Goal: Task Accomplishment & Management: Complete application form

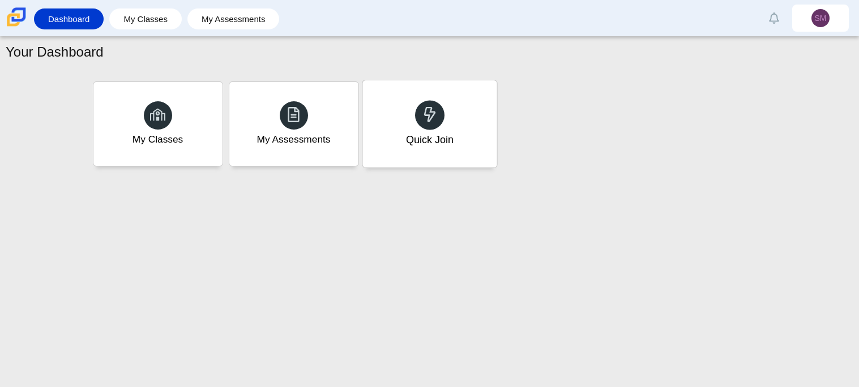
click at [403, 119] on div "Quick Join" at bounding box center [430, 123] width 134 height 87
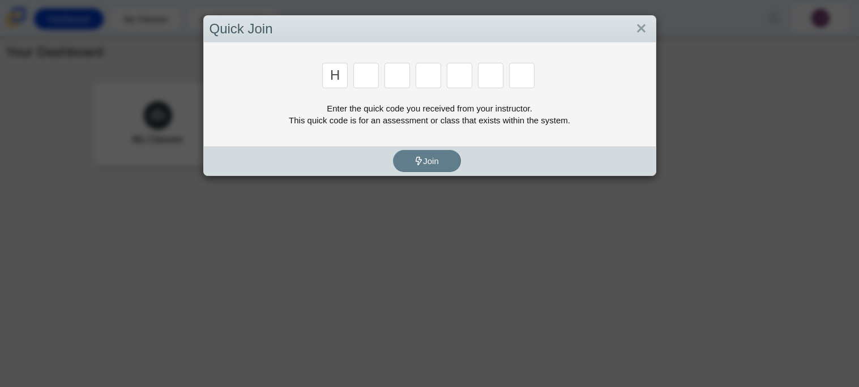
type input "h"
type input "a"
type input "b"
type input "i"
type input "b"
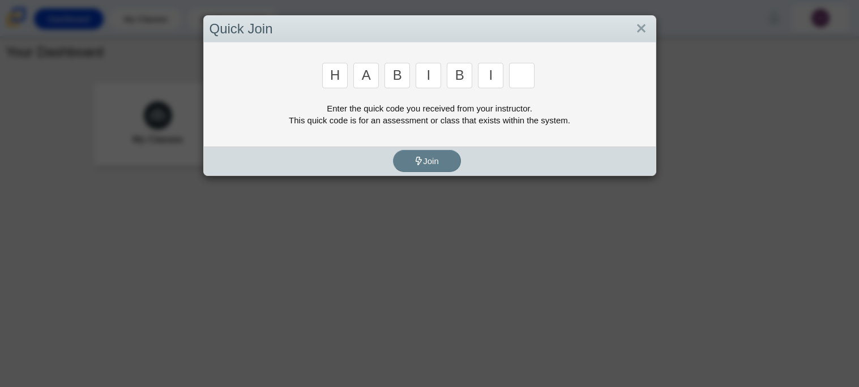
type input "i"
type input "g"
type input "i"
type input "b"
type input "g"
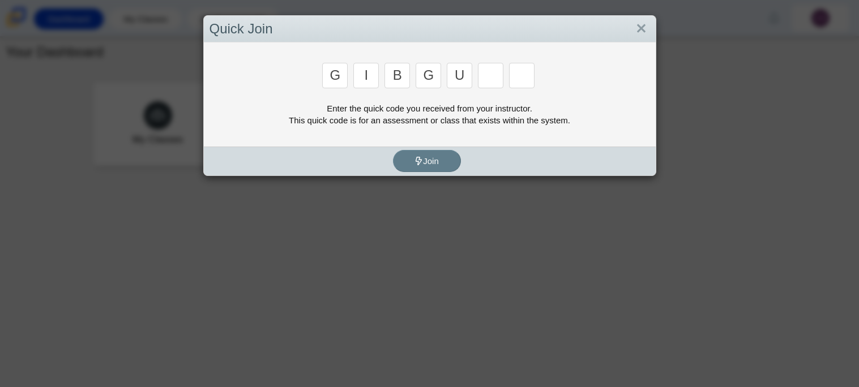
type input "u"
type input "f"
type input "d"
type input "e"
type input "f"
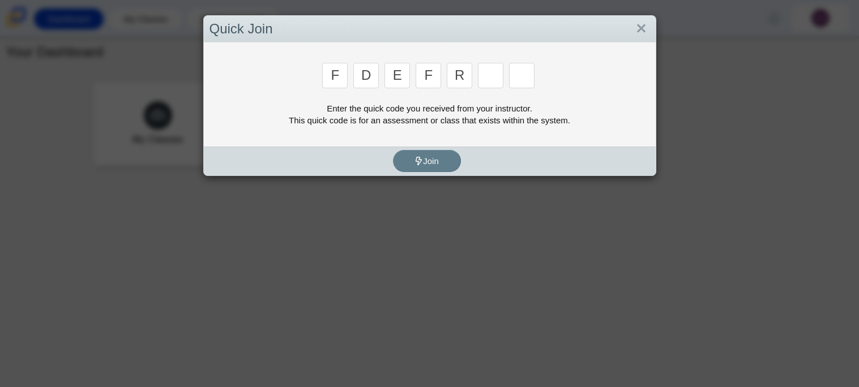
type input "r"
type input "h"
type input "a"
type input "b"
type input "i"
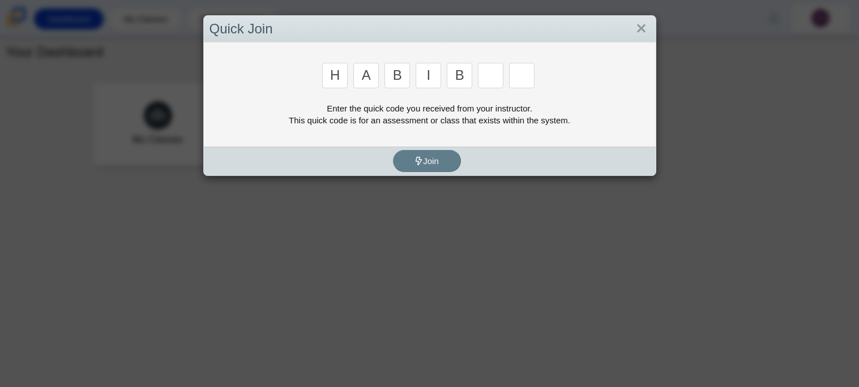
type input "b"
type input "i"
type input "e"
type input "b"
type input "e"
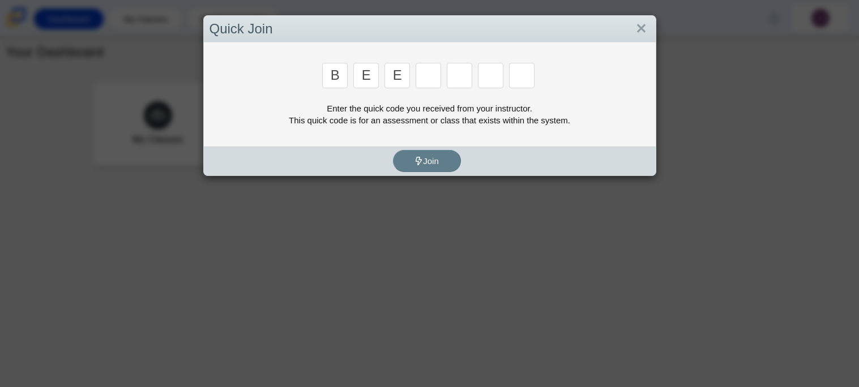
type input "e"
type input "m"
type input "3"
type input "5"
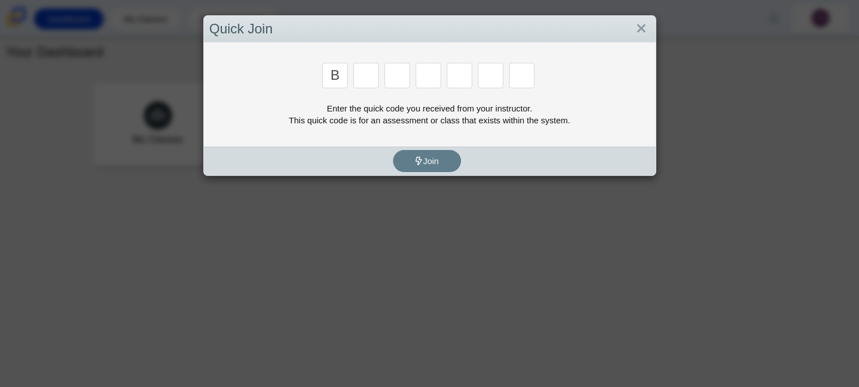
type input "b"
type input "m"
type input "3"
type input "5"
type input "3"
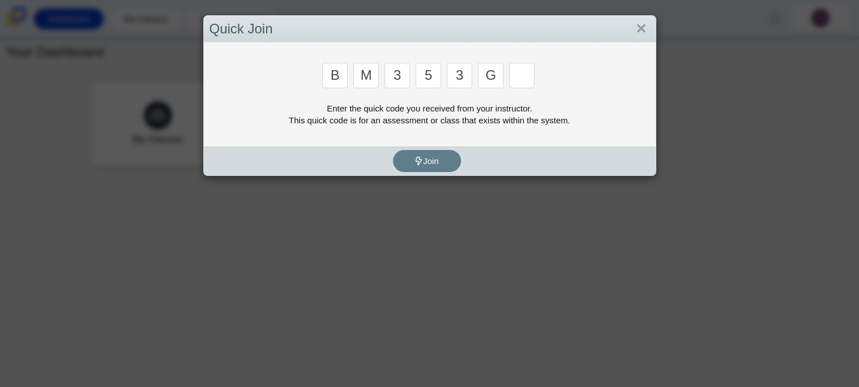
type input "g"
type input "b"
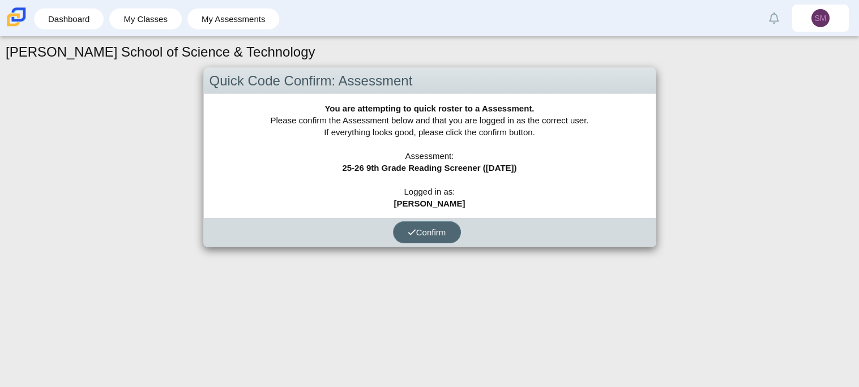
click at [418, 237] on button "Confirm" at bounding box center [427, 232] width 68 height 22
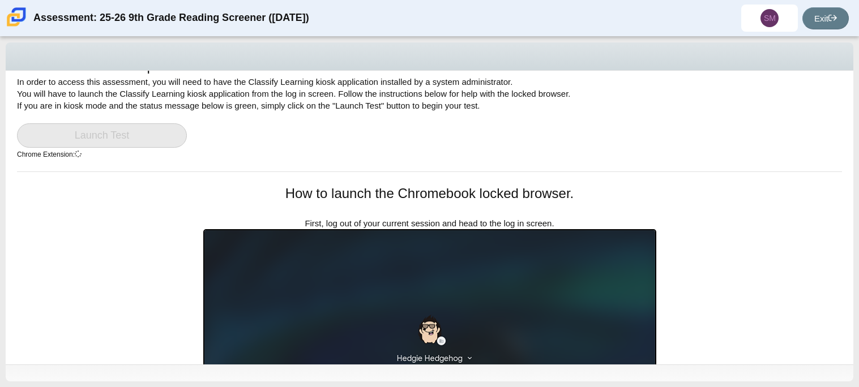
scroll to position [27, 0]
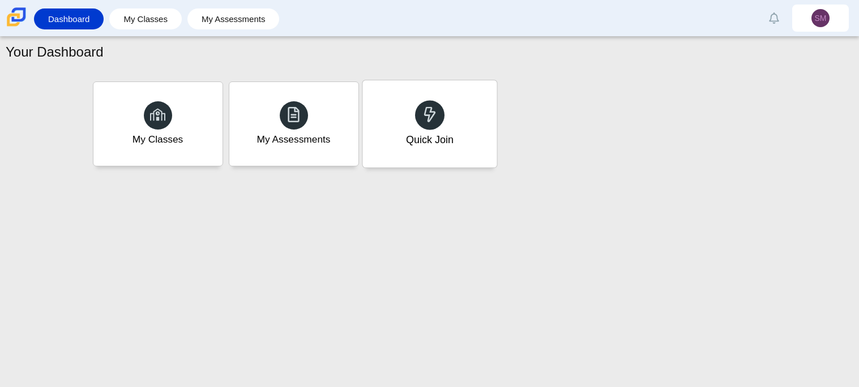
click at [417, 101] on div "Quick Join" at bounding box center [430, 123] width 134 height 87
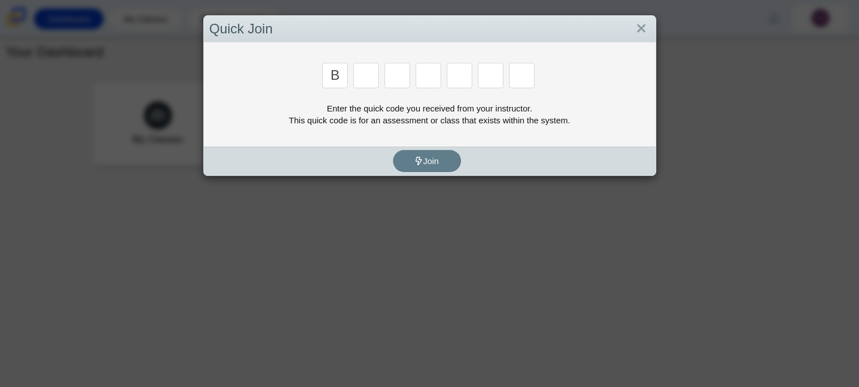
type input "b"
type input "m"
type input "3"
type input "5"
type input "3"
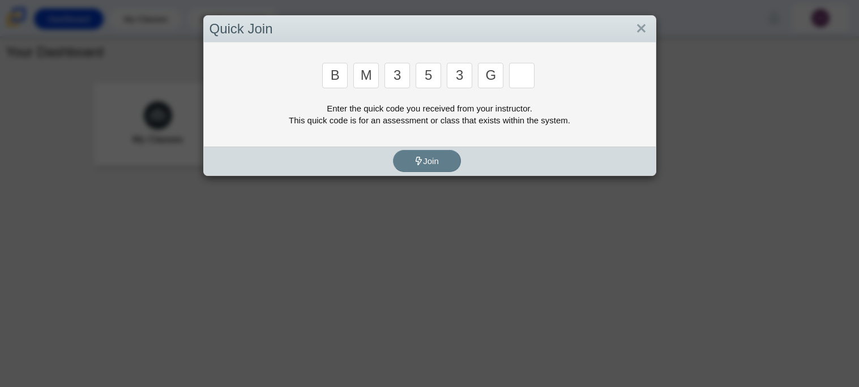
type input "g"
type input "b"
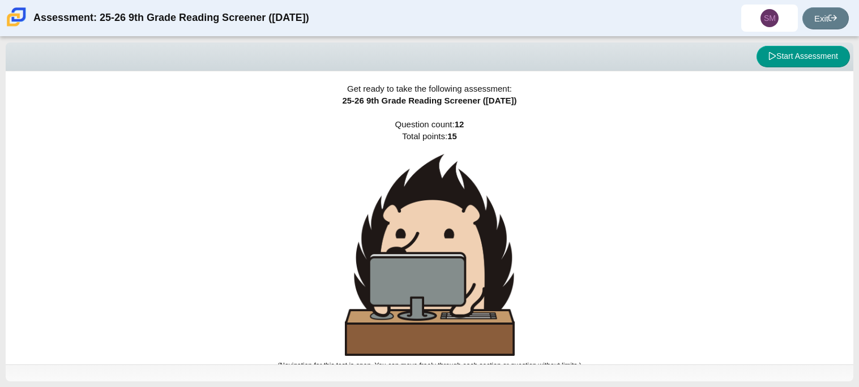
scroll to position [7, 0]
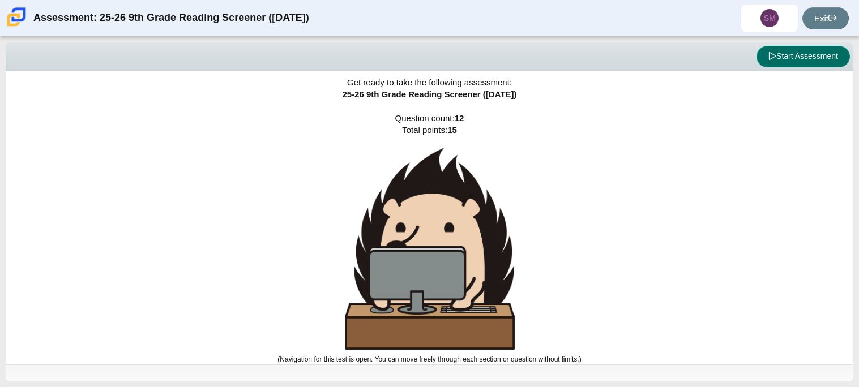
click at [764, 56] on button "Start Assessment" at bounding box center [803, 57] width 93 height 22
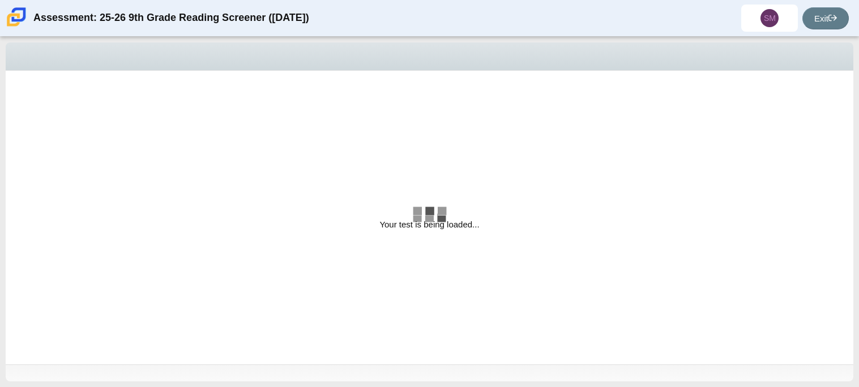
select select "ccc5b315-3c7c-471c-bf90-f22c8299c798"
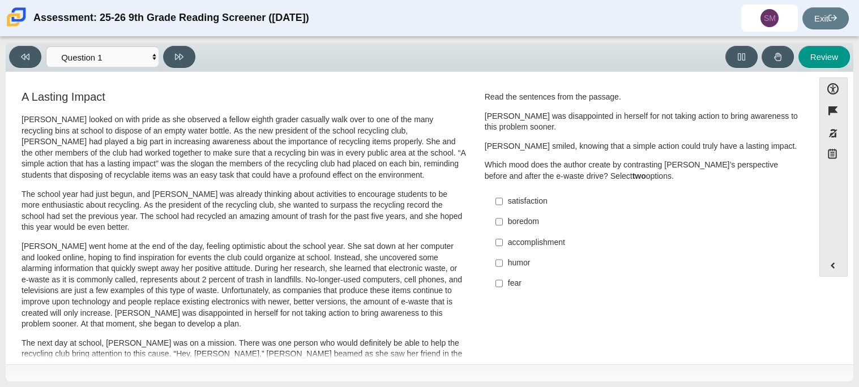
click at [525, 193] on label "satisfaction satisfaction" at bounding box center [643, 201] width 311 height 20
click at [503, 193] on input "satisfaction satisfaction" at bounding box center [499, 201] width 7 height 20
checkbox input "true"
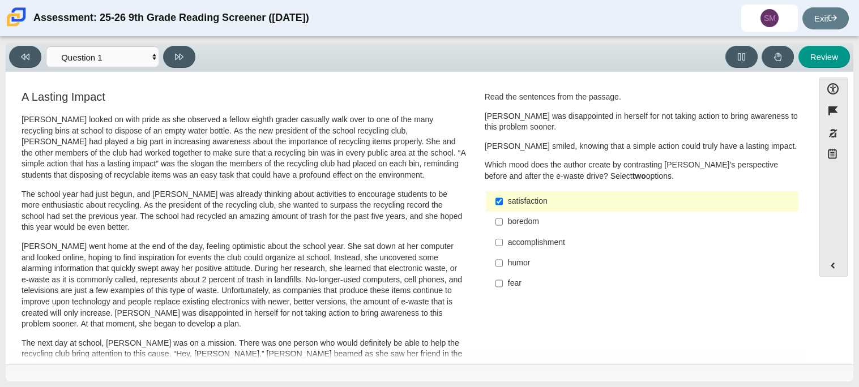
click at [502, 232] on label "boredom boredom" at bounding box center [643, 222] width 311 height 20
click at [502, 232] on input "boredom boredom" at bounding box center [499, 222] width 7 height 20
checkbox input "true"
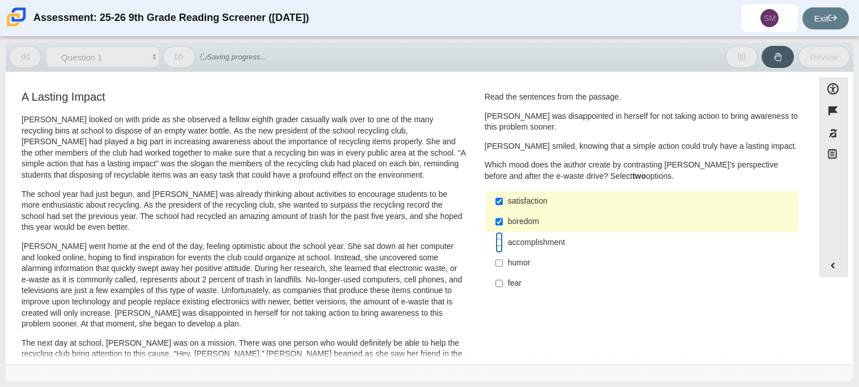
click at [499, 239] on input "accomplishment accomplishment" at bounding box center [499, 242] width 7 height 20
checkbox input "true"
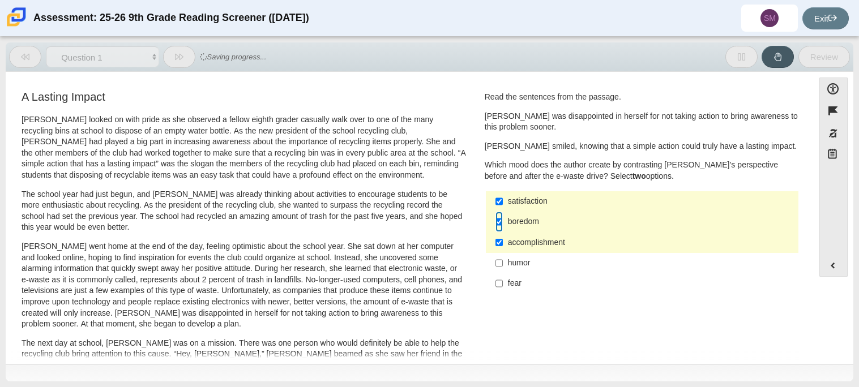
click at [498, 215] on input "boredom boredom" at bounding box center [499, 222] width 7 height 20
checkbox input "false"
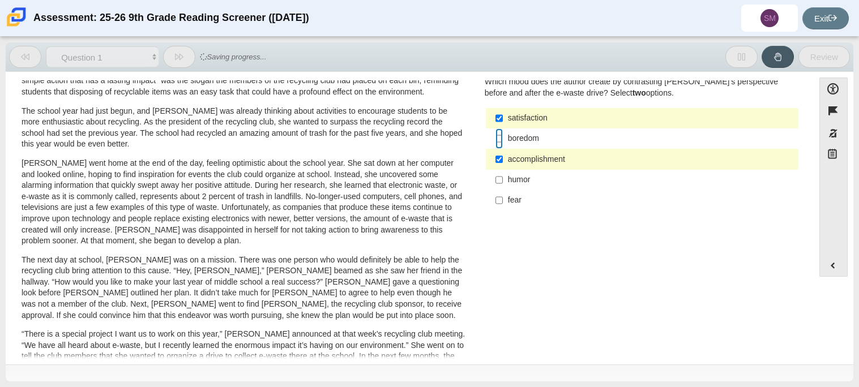
scroll to position [80, 0]
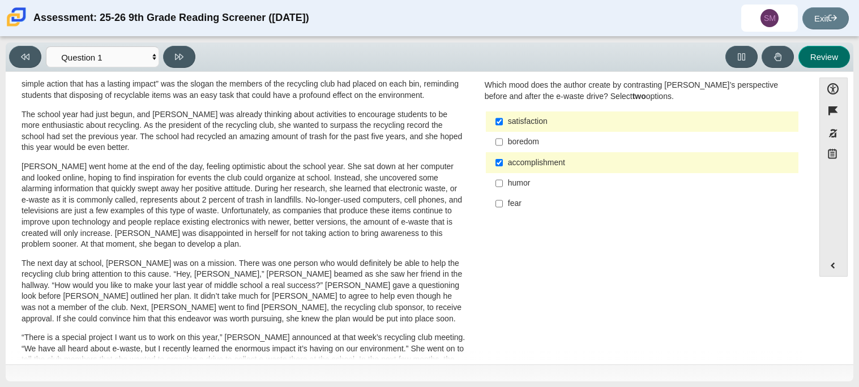
click at [825, 64] on button "Review" at bounding box center [825, 57] width 52 height 22
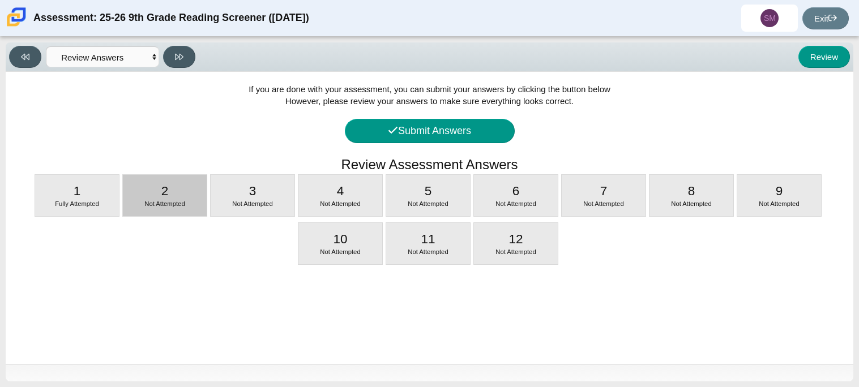
click at [159, 186] on div "2 Not Attempted" at bounding box center [165, 195] width 84 height 41
select select "0ff64528-ffd7-428d-b192-babfaadd44e8"
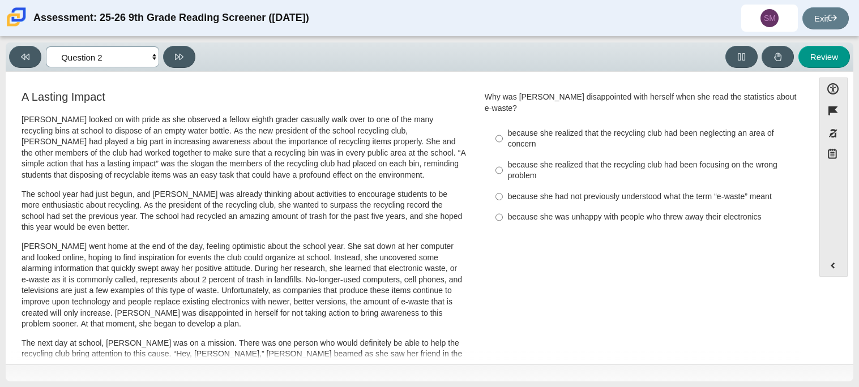
click at [70, 61] on select "Questions Question 1 Question 2 Question 3 Question 4 Question 5 Question 6 Que…" at bounding box center [102, 56] width 113 height 21
click at [490, 131] on label "because she realized that the recycling club had been neglecting an area of con…" at bounding box center [643, 139] width 311 height 32
click at [496, 131] on input "because she realized that the recycling club had been neglecting an area of con…" at bounding box center [499, 139] width 7 height 32
radio input "true"
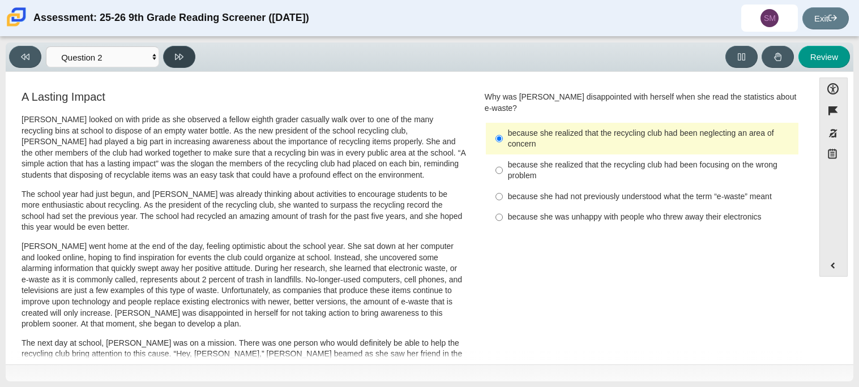
click at [182, 66] on button at bounding box center [179, 57] width 32 height 22
select select "7ce3d843-6974-4858-901c-1ff39630e843"
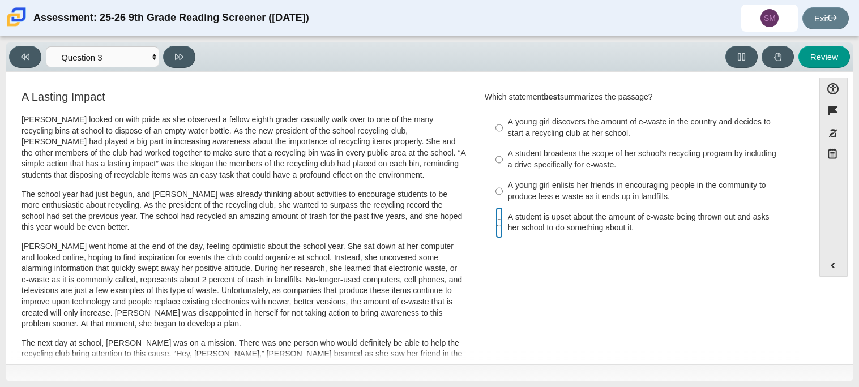
click at [496, 221] on input "A student is upset about the amount of e-waste being thrown out and asks her sc…" at bounding box center [499, 223] width 7 height 32
radio input "true"
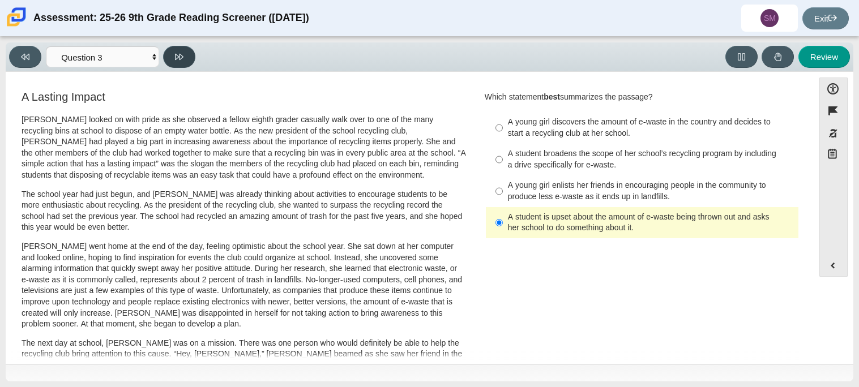
click at [186, 56] on button at bounding box center [179, 57] width 32 height 22
select select "ca9ea0f1-49c5-4bd1-83b0-472c18652b42"
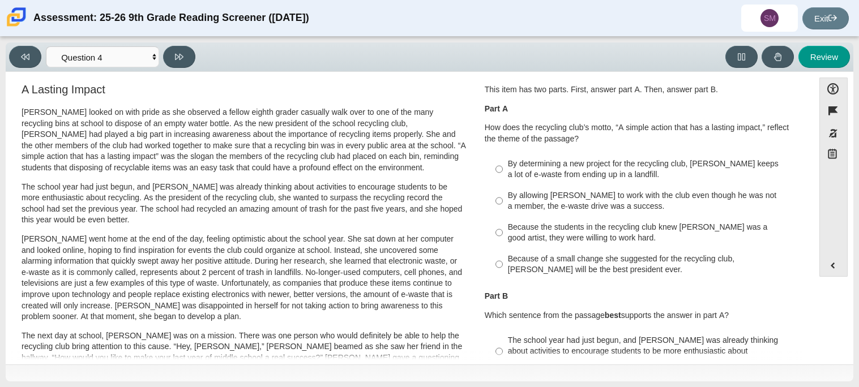
scroll to position [0, 0]
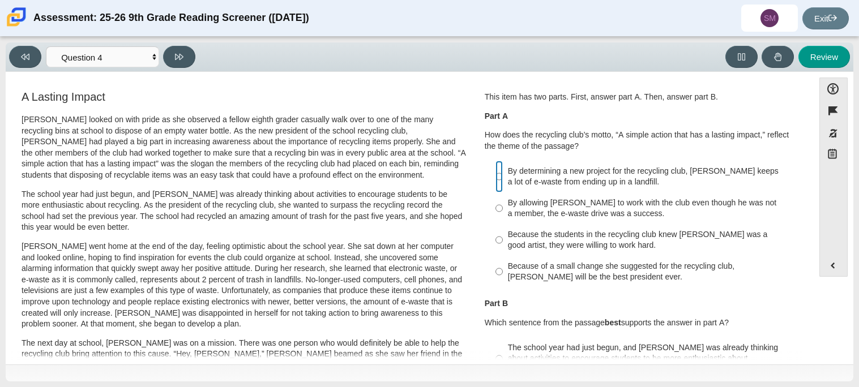
click at [499, 176] on input "By determining a new project for the recycling club, [PERSON_NAME] keeps a lot …" at bounding box center [499, 177] width 7 height 32
radio input "true"
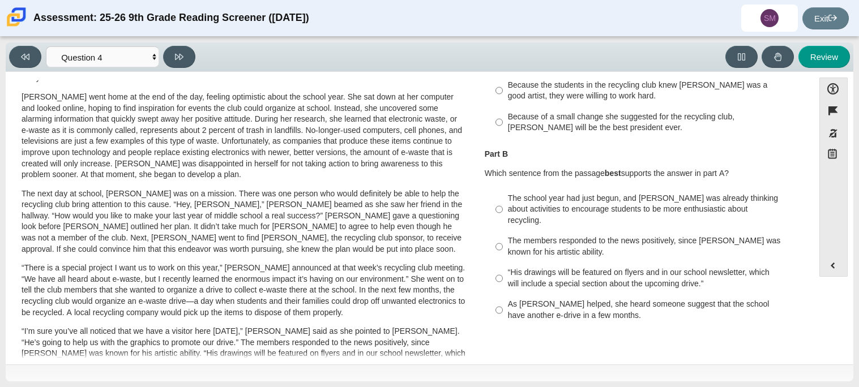
scroll to position [150, 0]
click at [496, 297] on input "As [PERSON_NAME] helped, she heard someone suggest that the school have another…" at bounding box center [499, 310] width 7 height 32
radio input "true"
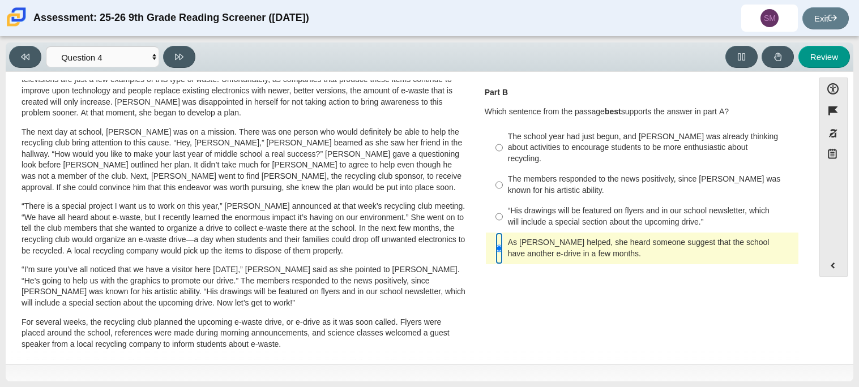
scroll to position [212, 0]
click at [171, 72] on div "Accessibility options Close Color scheme Font size Zoom Change the background a…" at bounding box center [430, 218] width 848 height 293
click at [177, 61] on button at bounding box center [179, 57] width 32 height 22
select select "e41f1a79-e29f-4095-8030-a53364015bed"
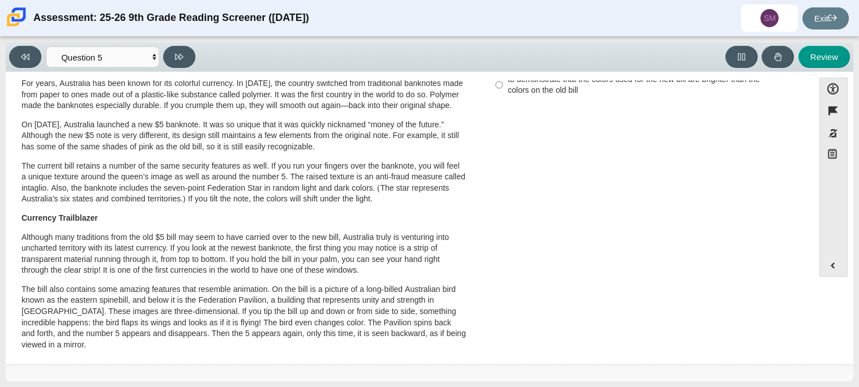
scroll to position [0, 0]
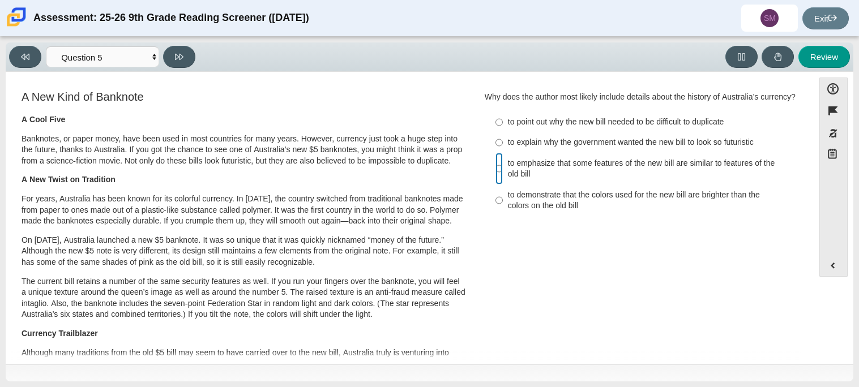
click at [496, 167] on input "to emphasize that some features of the new bill are similar to features of the …" at bounding box center [499, 169] width 7 height 32
radio input "true"
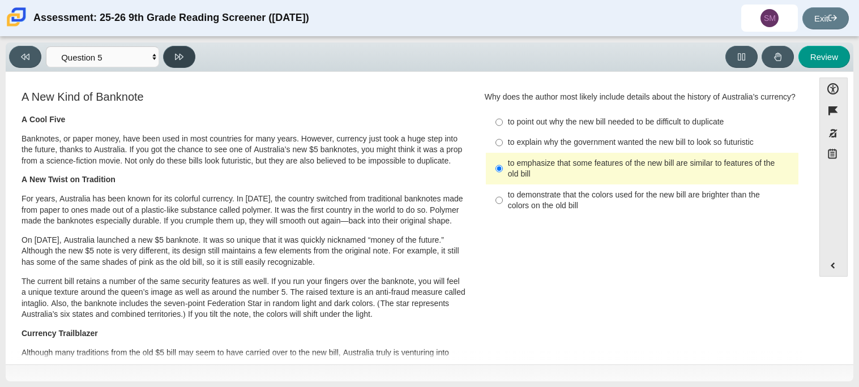
click at [178, 59] on icon at bounding box center [179, 57] width 8 height 8
select select "69146e31-7b3d-4a3e-9ce6-f30c24342ae0"
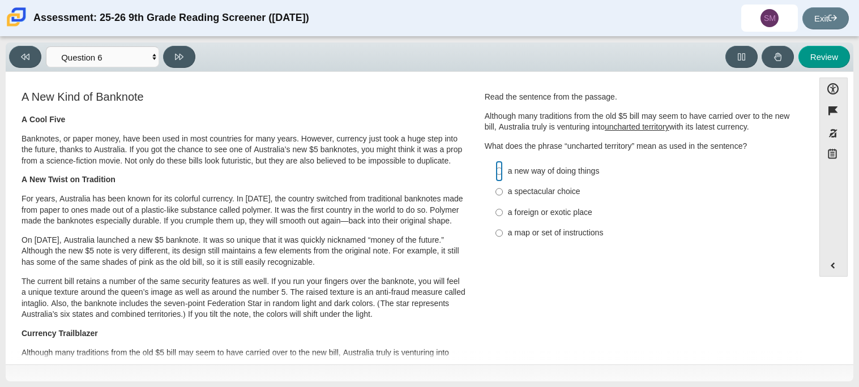
click at [496, 173] on input "a new way of doing things a new way of doing things" at bounding box center [499, 171] width 7 height 20
radio input "true"
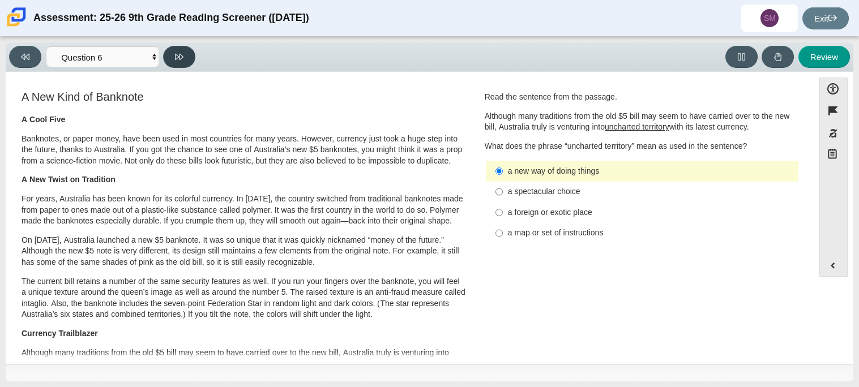
click at [188, 61] on button at bounding box center [179, 57] width 32 height 22
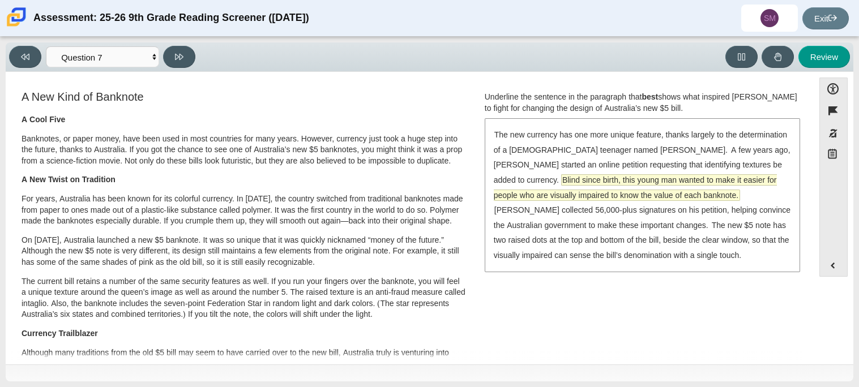
click at [646, 182] on span "Blind since birth, this young man wanted to make it easier for people who are v…" at bounding box center [635, 187] width 283 height 25
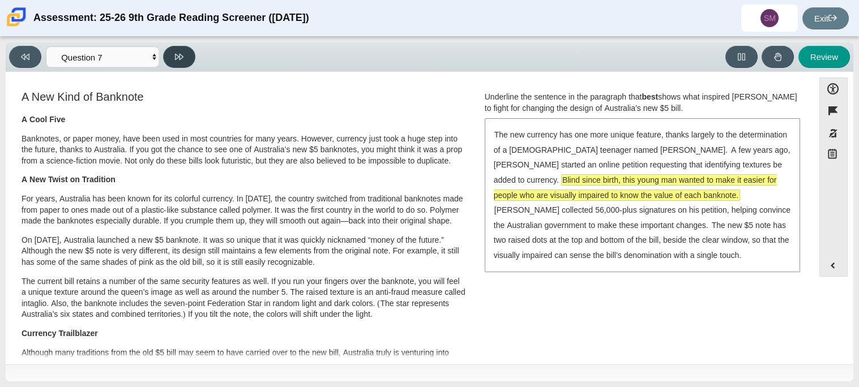
click at [170, 48] on button at bounding box center [179, 57] width 32 height 22
select select "ea8338c2-a6a3-418e-a305-2b963b54a290"
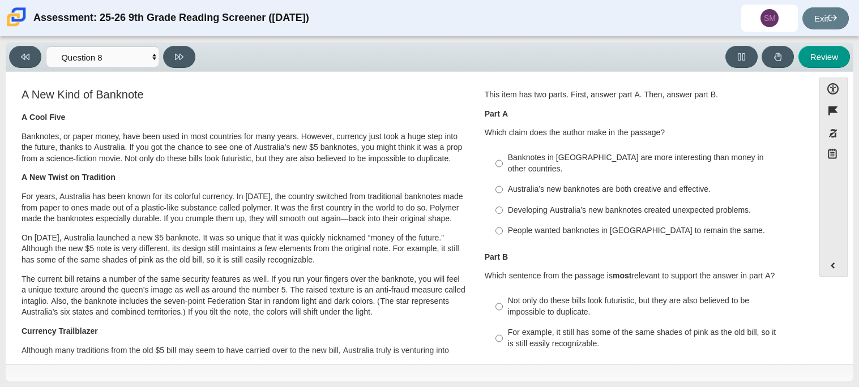
scroll to position [3, 0]
click at [489, 179] on label "Australia’s new banknotes are both creative and effective. Australia’s new bank…" at bounding box center [643, 189] width 311 height 20
click at [496, 179] on input "Australia’s new banknotes are both creative and effective. Australia’s new bank…" at bounding box center [499, 189] width 7 height 20
radio input "true"
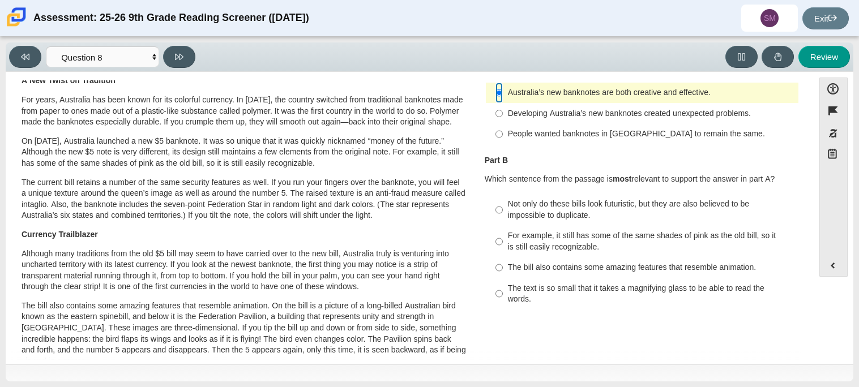
scroll to position [100, 0]
click at [508, 262] on div "The bill also contains some amazing features that resemble animation." at bounding box center [651, 267] width 286 height 11
click at [503, 257] on input "The bill also contains some amazing features that resemble animation. The bill …" at bounding box center [499, 267] width 7 height 20
radio input "true"
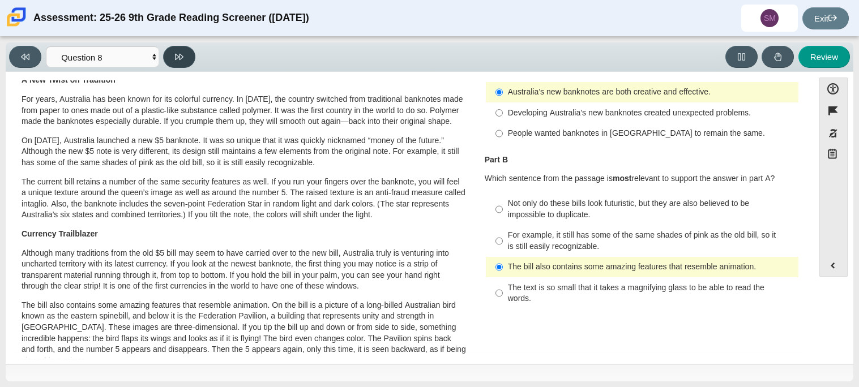
click at [185, 55] on button at bounding box center [179, 57] width 32 height 22
select select "89f058d6-b15c-4ef5-a4b3-fdaffb8868b6"
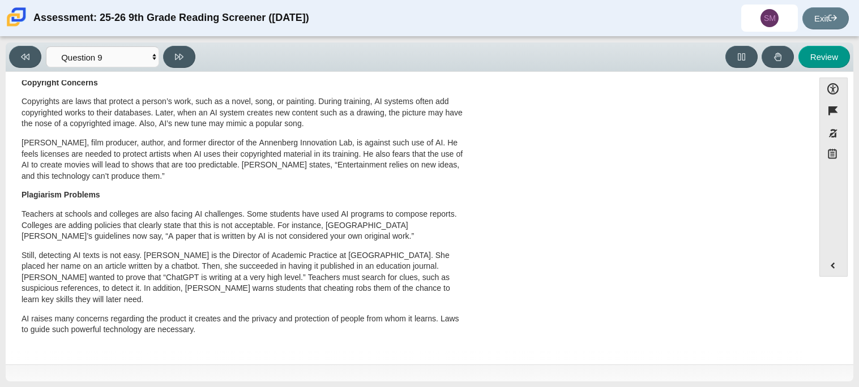
scroll to position [0, 0]
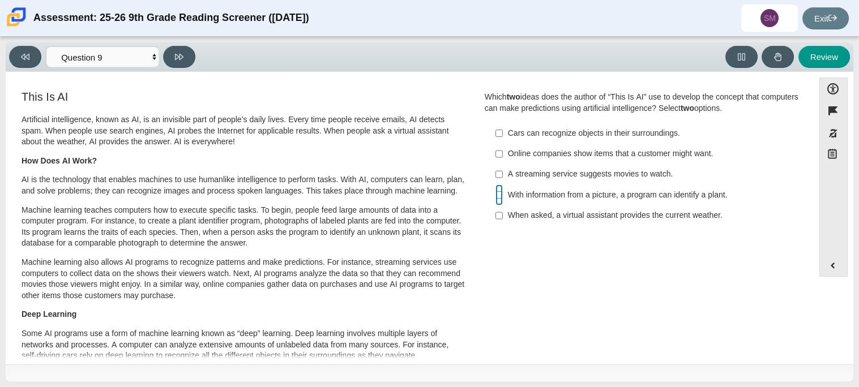
click at [496, 197] on input "With information from a picture, a program can identify a plant. With informati…" at bounding box center [499, 195] width 7 height 20
checkbox input "true"
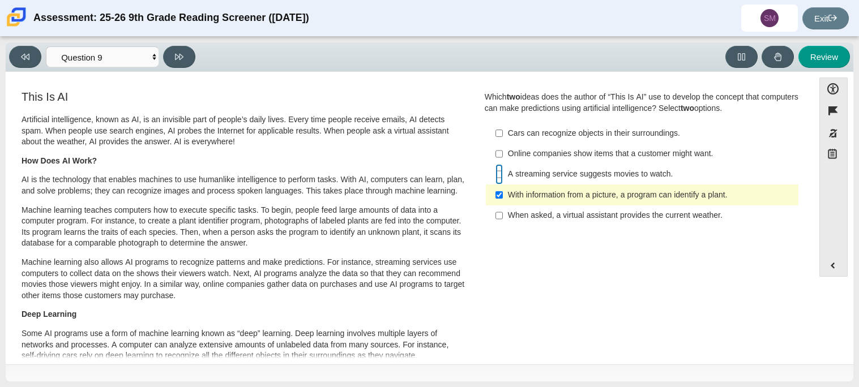
click at [496, 171] on input "A streaming service suggests movies to watch. A streaming service suggests movi…" at bounding box center [499, 174] width 7 height 20
checkbox input "true"
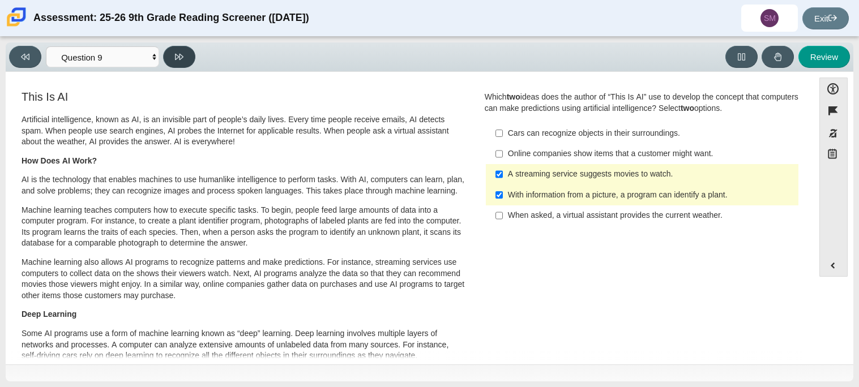
click at [177, 64] on button at bounding box center [179, 57] width 32 height 22
select select "cdf3c14e-a918-44d1-9b63-3db0fa81641e"
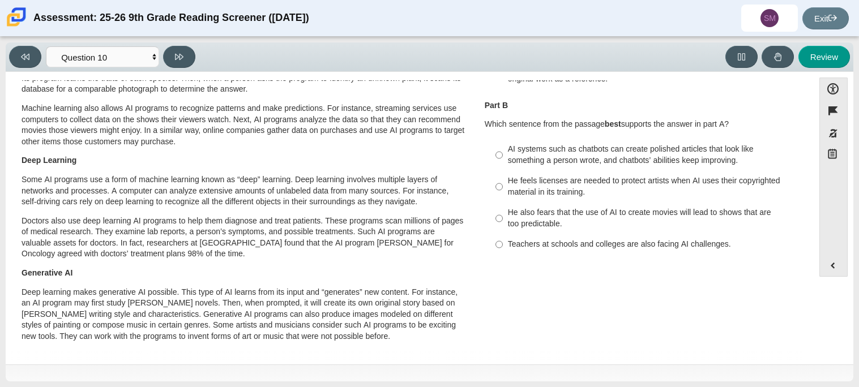
scroll to position [152, 0]
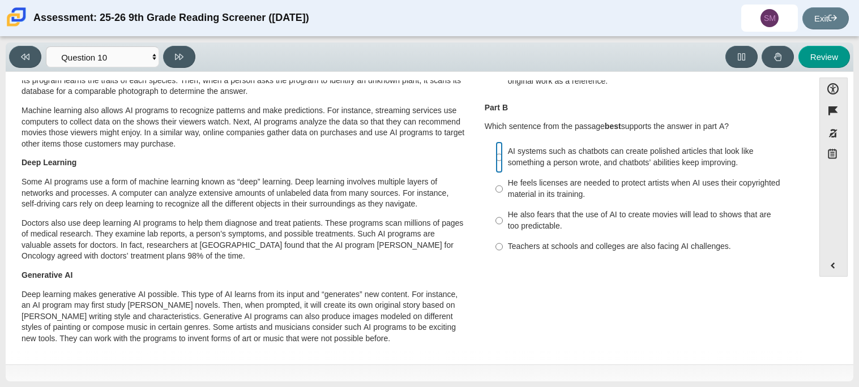
click at [496, 167] on input "AI systems such as chatbots can create polished articles that look like somethi…" at bounding box center [499, 158] width 7 height 32
radio input "true"
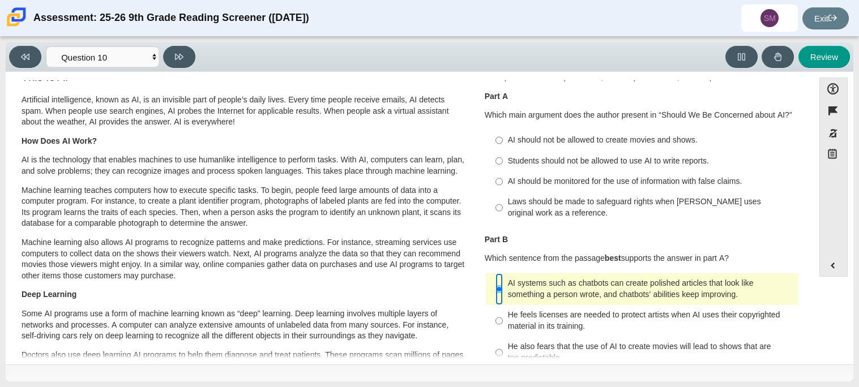
scroll to position [18, 0]
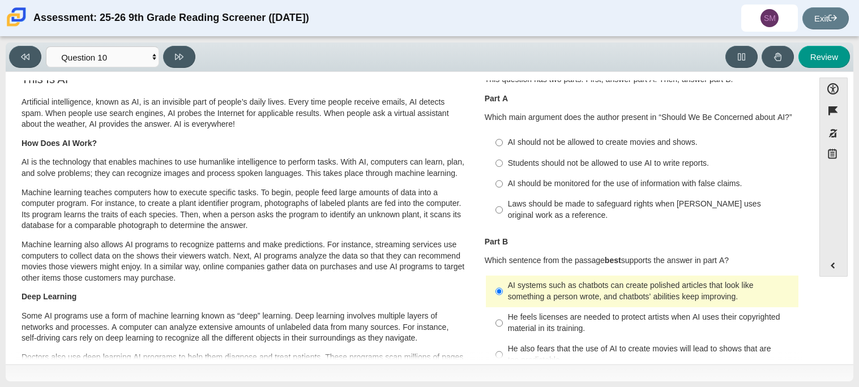
click at [500, 161] on label "Students should not be allowed to use AI to write reports. Students should not …" at bounding box center [643, 163] width 311 height 20
click at [500, 161] on input "Students should not be allowed to use AI to write reports. Students should not …" at bounding box center [499, 163] width 7 height 20
radio input "true"
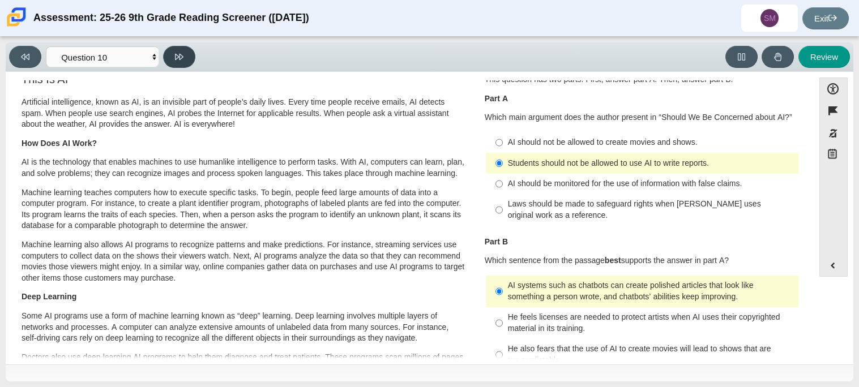
click at [173, 50] on button at bounding box center [179, 57] width 32 height 22
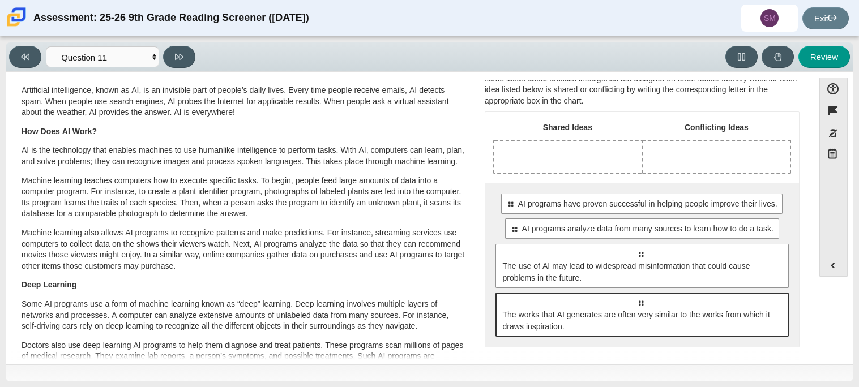
scroll to position [54, 0]
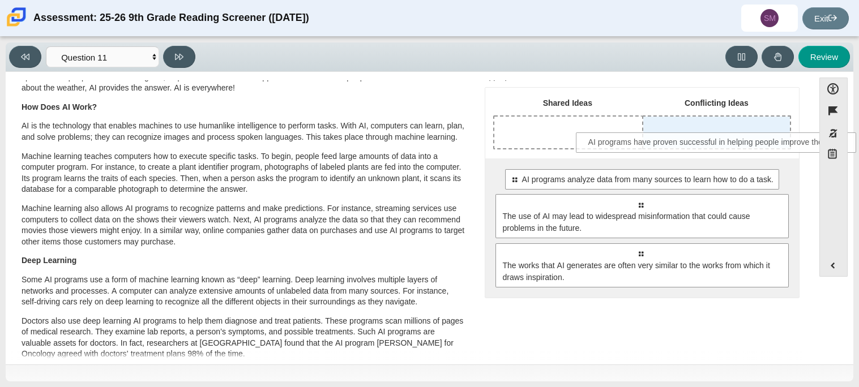
drag, startPoint x: 573, startPoint y: 185, endPoint x: 653, endPoint y: 148, distance: 87.7
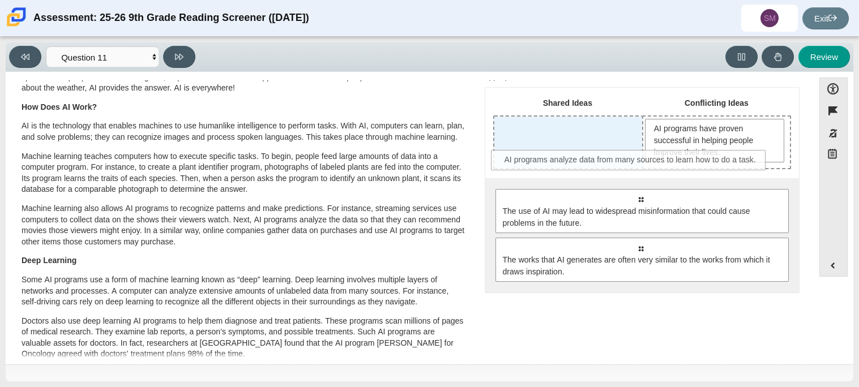
drag, startPoint x: 593, startPoint y: 192, endPoint x: 583, endPoint y: 154, distance: 39.6
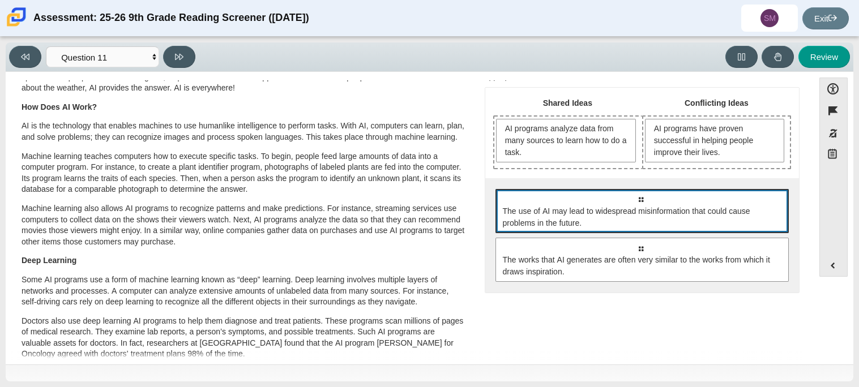
click at [637, 198] on span "The use of AI may lead to widespread misinformation that could cause problems i…" at bounding box center [642, 199] width 10 height 10
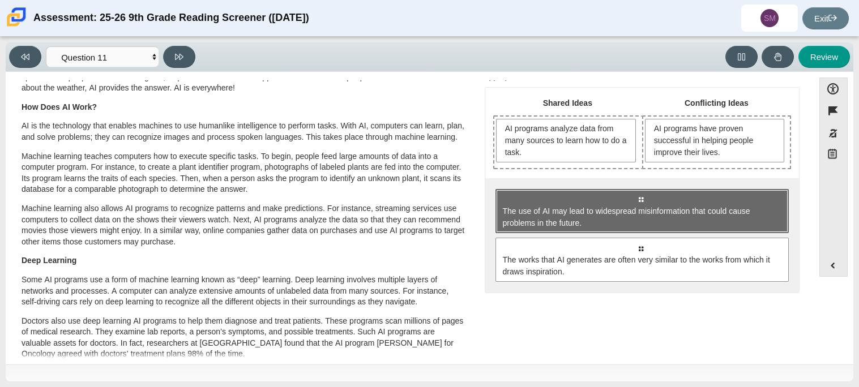
click at [637, 198] on span "The use of AI may lead to widespread misinformation that could cause problems i…" at bounding box center [642, 199] width 10 height 10
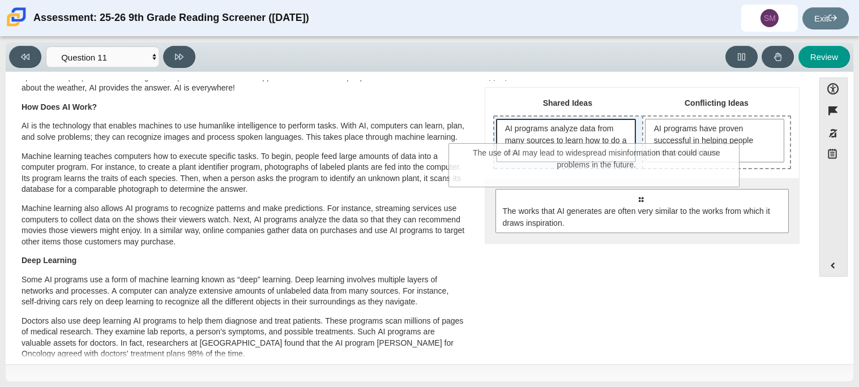
drag, startPoint x: 638, startPoint y: 203, endPoint x: 594, endPoint y: 158, distance: 62.5
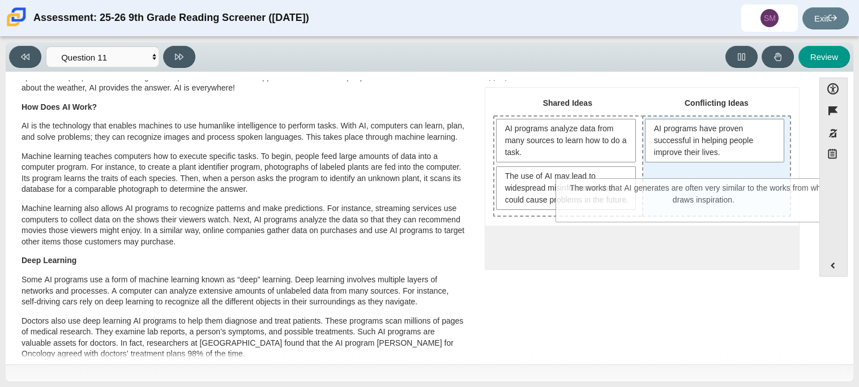
drag, startPoint x: 627, startPoint y: 274, endPoint x: 691, endPoint y: 205, distance: 94.6
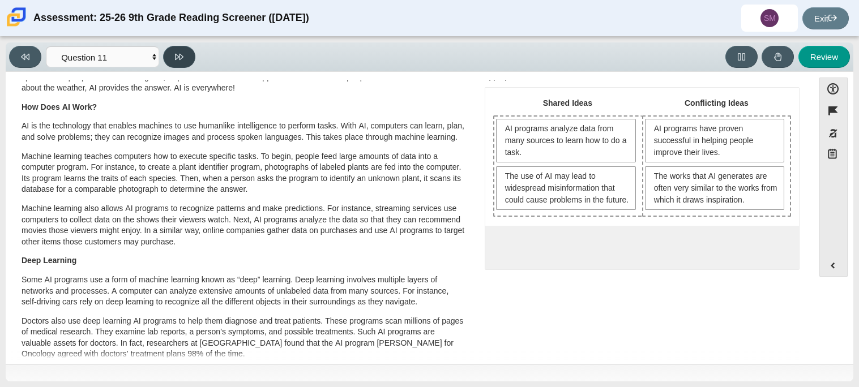
click at [164, 50] on button at bounding box center [179, 57] width 32 height 22
select select "c3effed4-44ce-4a19-bd96-1787f34e9b4c"
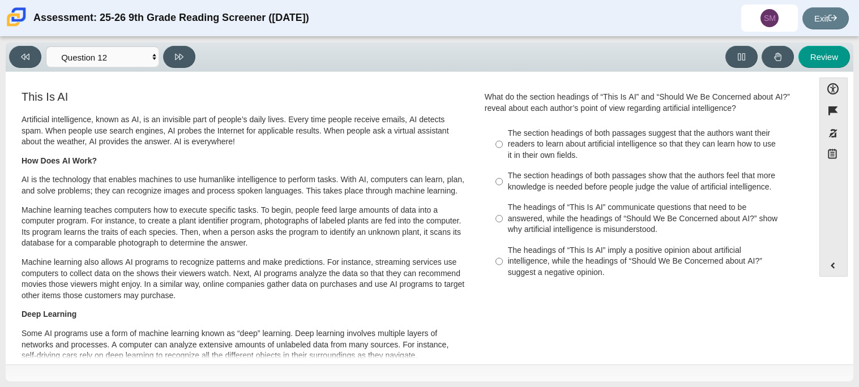
click at [488, 160] on label "The section headings of both passages suggest that the authors want their reade…" at bounding box center [643, 144] width 311 height 43
click at [496, 160] on input "The section headings of both passages suggest that the authors want their reade…" at bounding box center [499, 144] width 7 height 43
radio input "true"
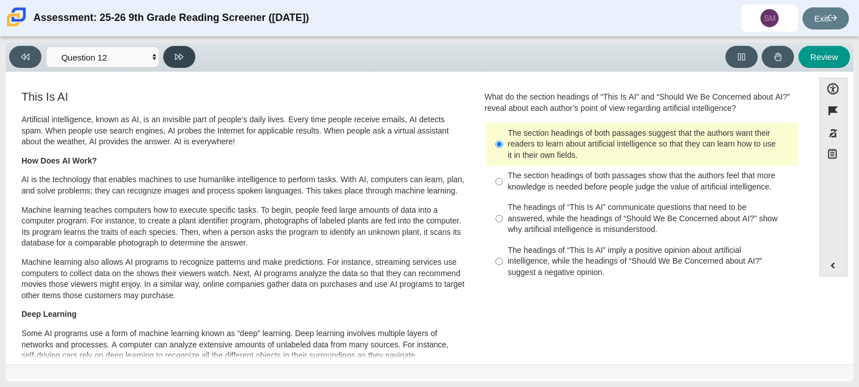
click at [165, 51] on button at bounding box center [179, 57] width 32 height 22
select select "review"
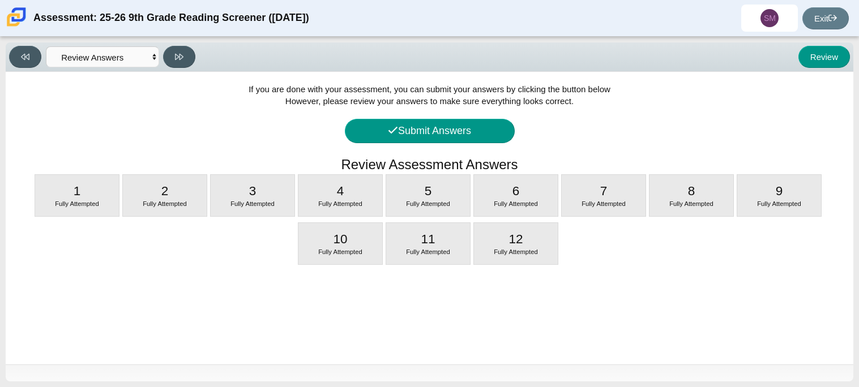
click at [401, 143] on div "If you are done with your assessment, you can submit your answers by clicking t…" at bounding box center [430, 218] width 848 height 293
click at [407, 135] on button "Submit Answers" at bounding box center [430, 131] width 170 height 24
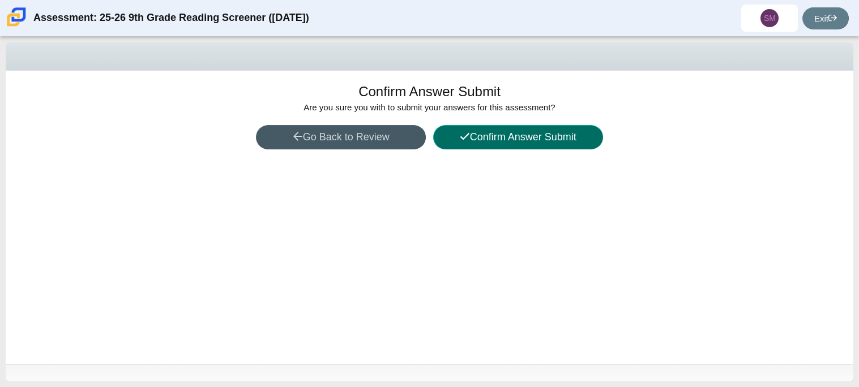
click at [468, 141] on button "Confirm Answer Submit" at bounding box center [518, 137] width 170 height 24
